Goal: Find specific page/section: Find specific page/section

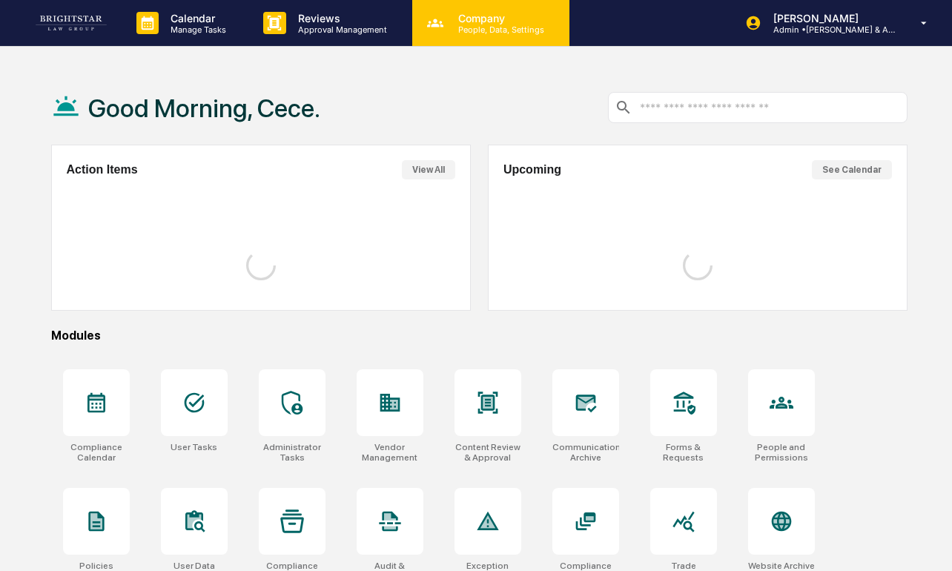
click at [490, 33] on p "People, Data, Settings" at bounding box center [498, 29] width 105 height 10
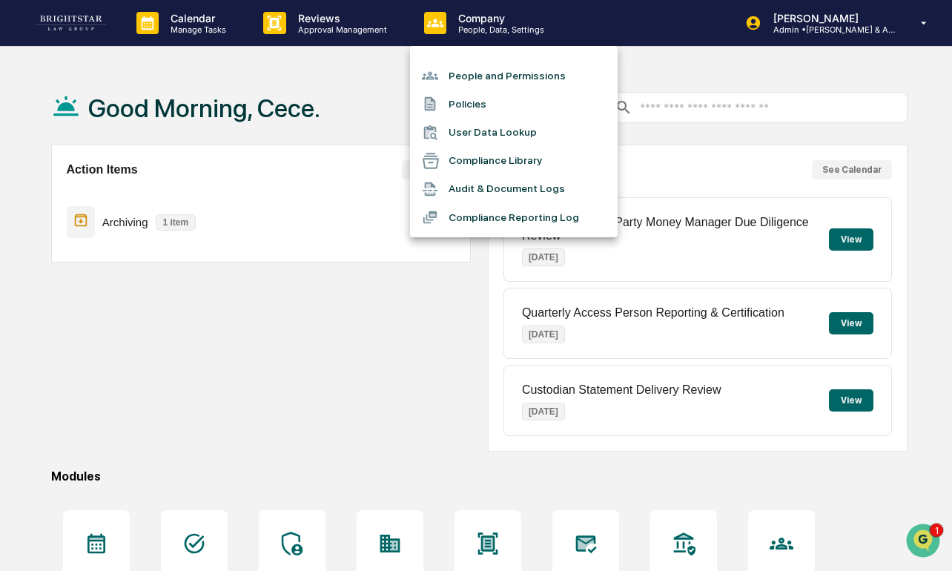
click at [486, 165] on li "Compliance Library" at bounding box center [514, 161] width 208 height 28
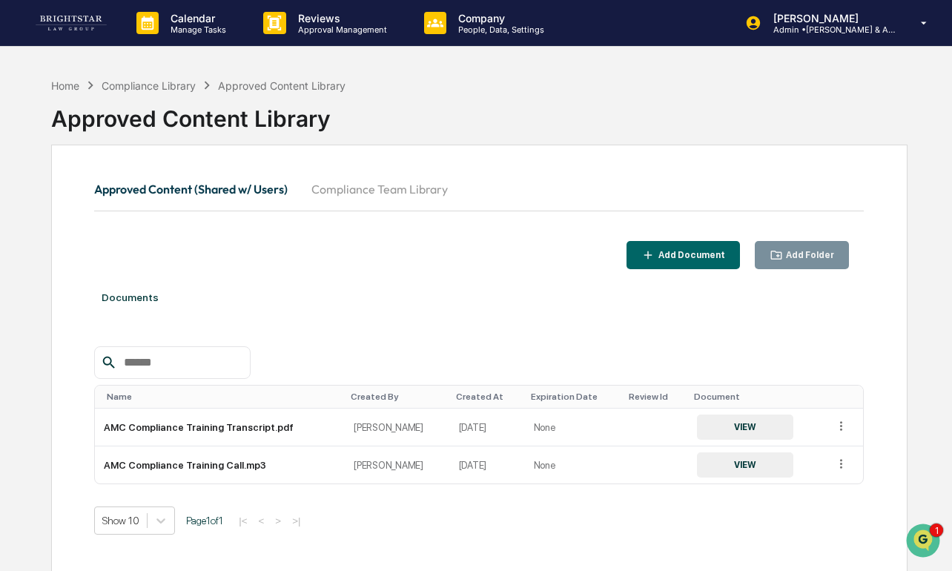
click at [368, 187] on button "Compliance Team Library" at bounding box center [379, 189] width 160 height 36
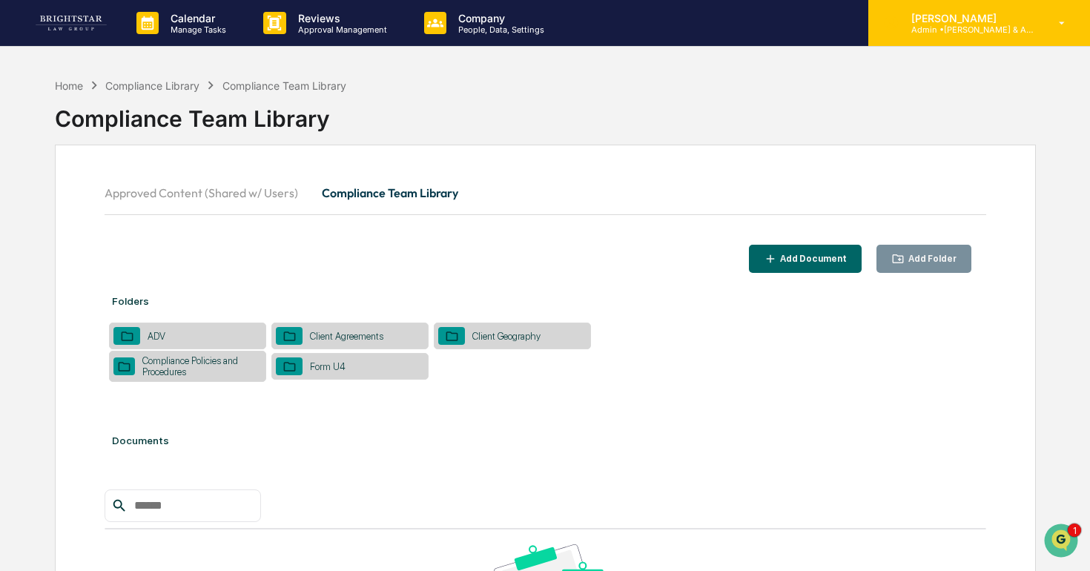
click at [921, 40] on div "[PERSON_NAME] Admin • [PERSON_NAME] & Associates" at bounding box center [979, 23] width 222 height 46
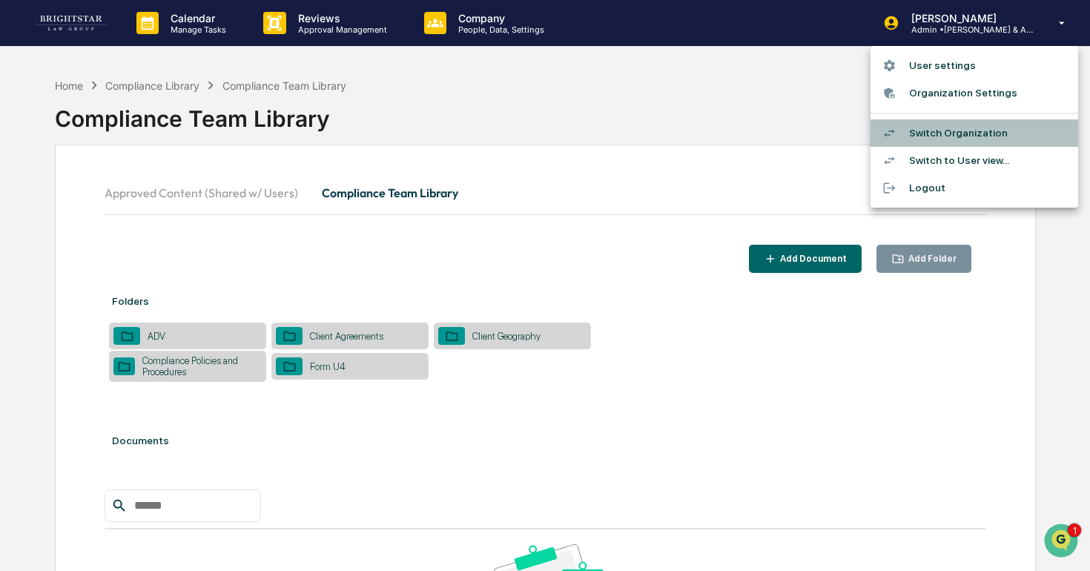
click at [912, 134] on li "Switch Organization" at bounding box center [974, 132] width 208 height 27
